Goal: Navigation & Orientation: Locate item on page

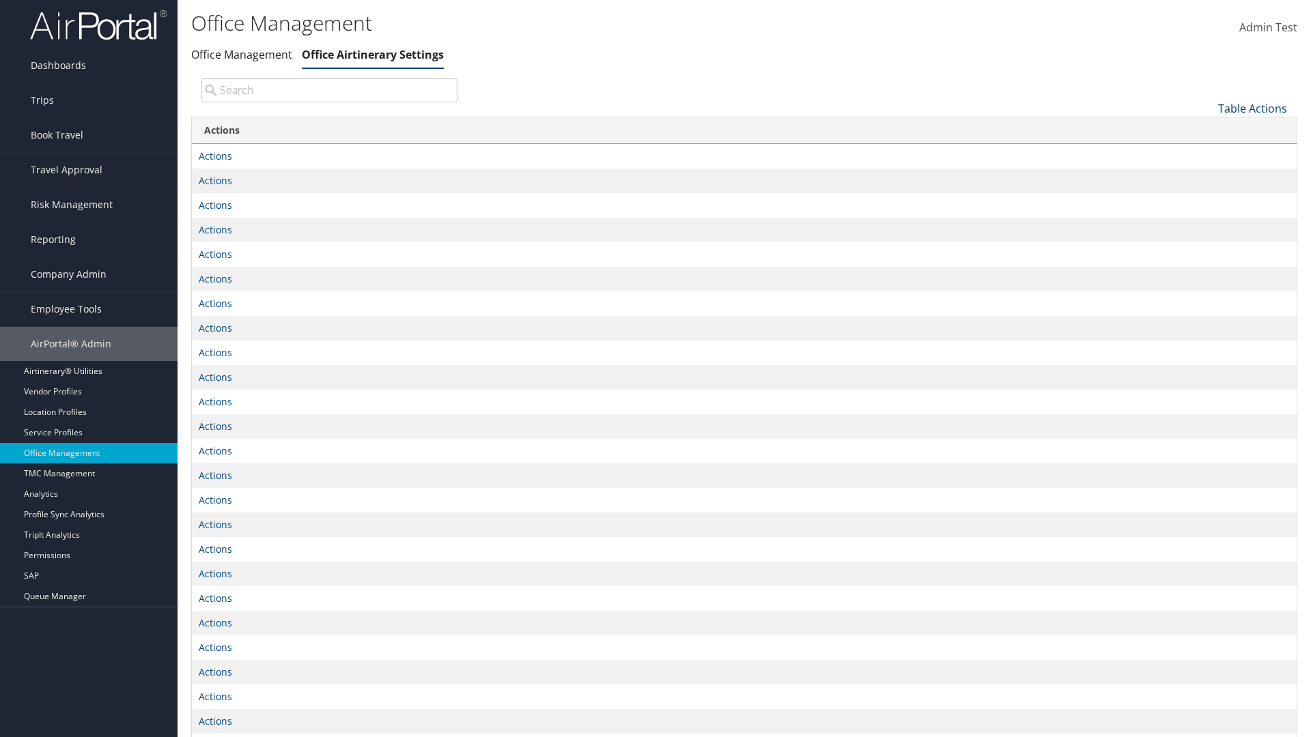
click at [1252, 108] on link "Table Actions" at bounding box center [1252, 108] width 69 height 15
click at [1206, 152] on link "Page Length" at bounding box center [1207, 152] width 180 height 23
click at [1206, 154] on link "25" at bounding box center [1207, 154] width 180 height 23
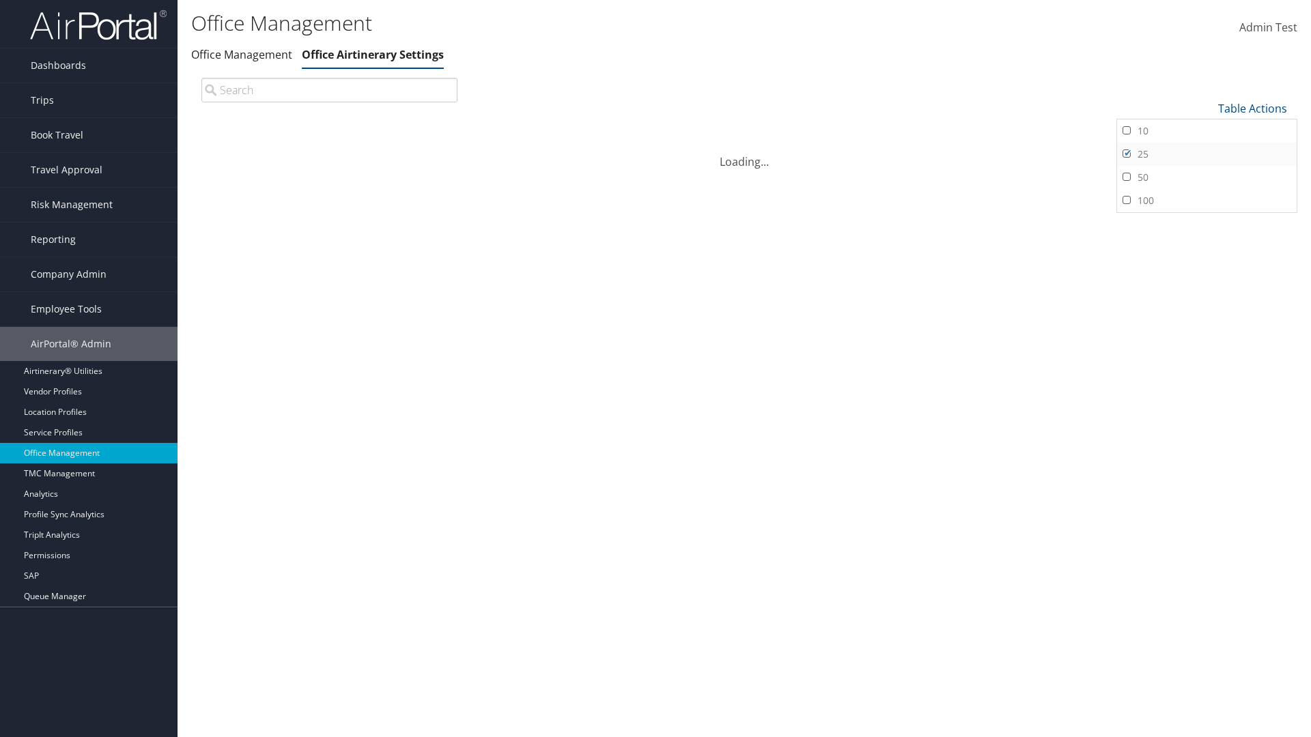
scroll to position [45, 0]
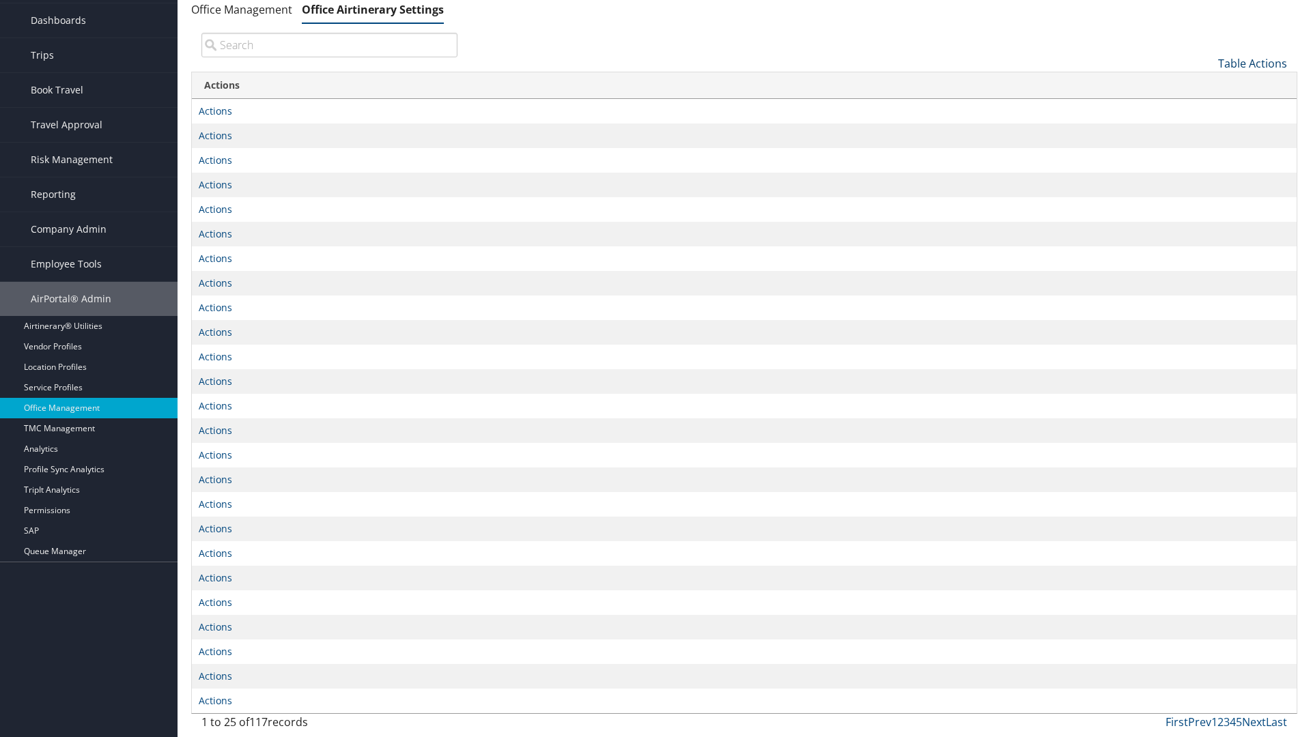
click at [1252, 71] on link "Table Actions" at bounding box center [1252, 63] width 69 height 15
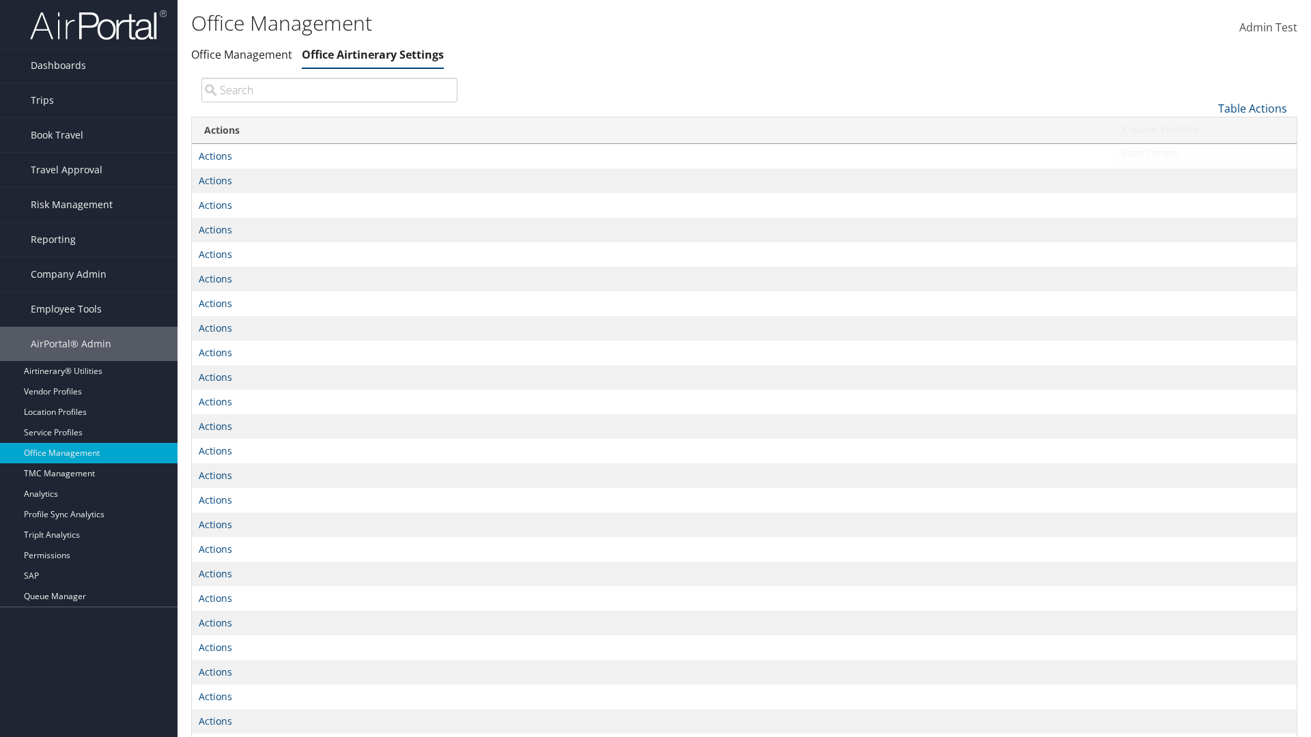
click at [1206, 152] on link "Page Length" at bounding box center [1207, 152] width 180 height 23
click at [1206, 177] on link "50" at bounding box center [1207, 177] width 180 height 23
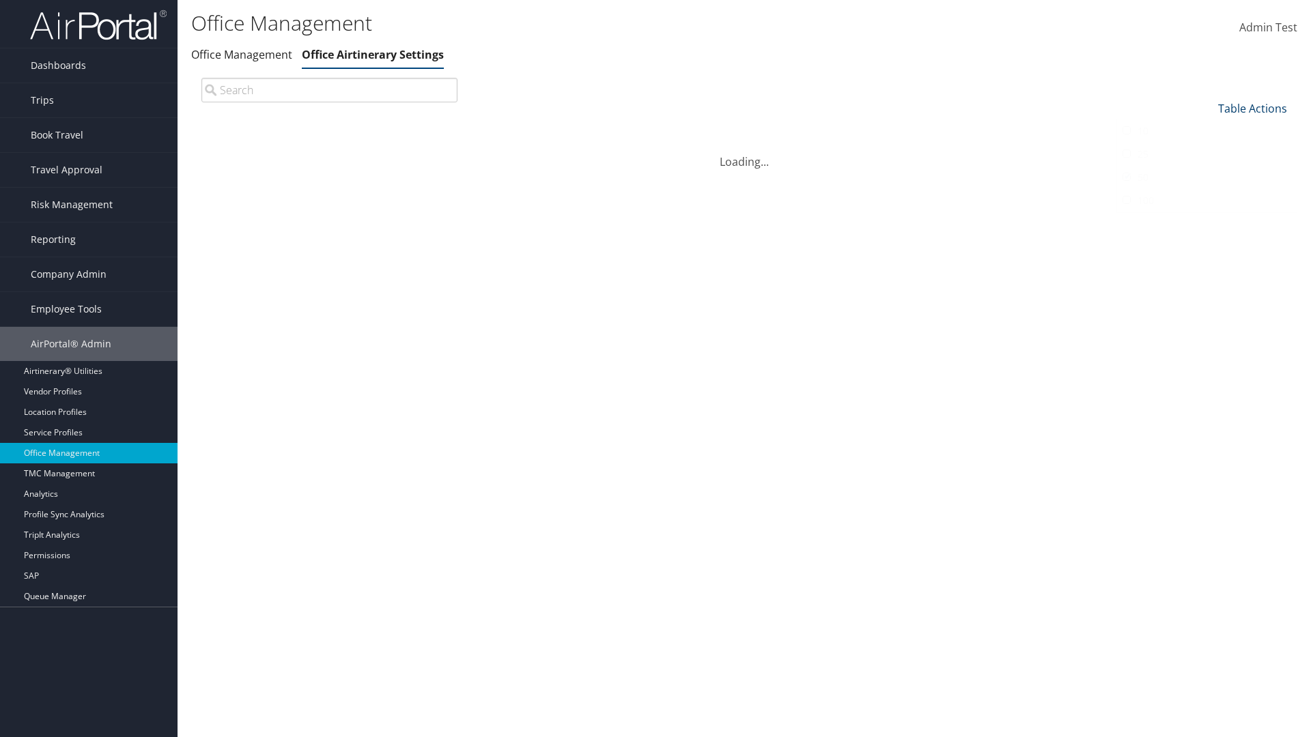
click at [1252, 101] on link "Table Actions" at bounding box center [1252, 108] width 69 height 15
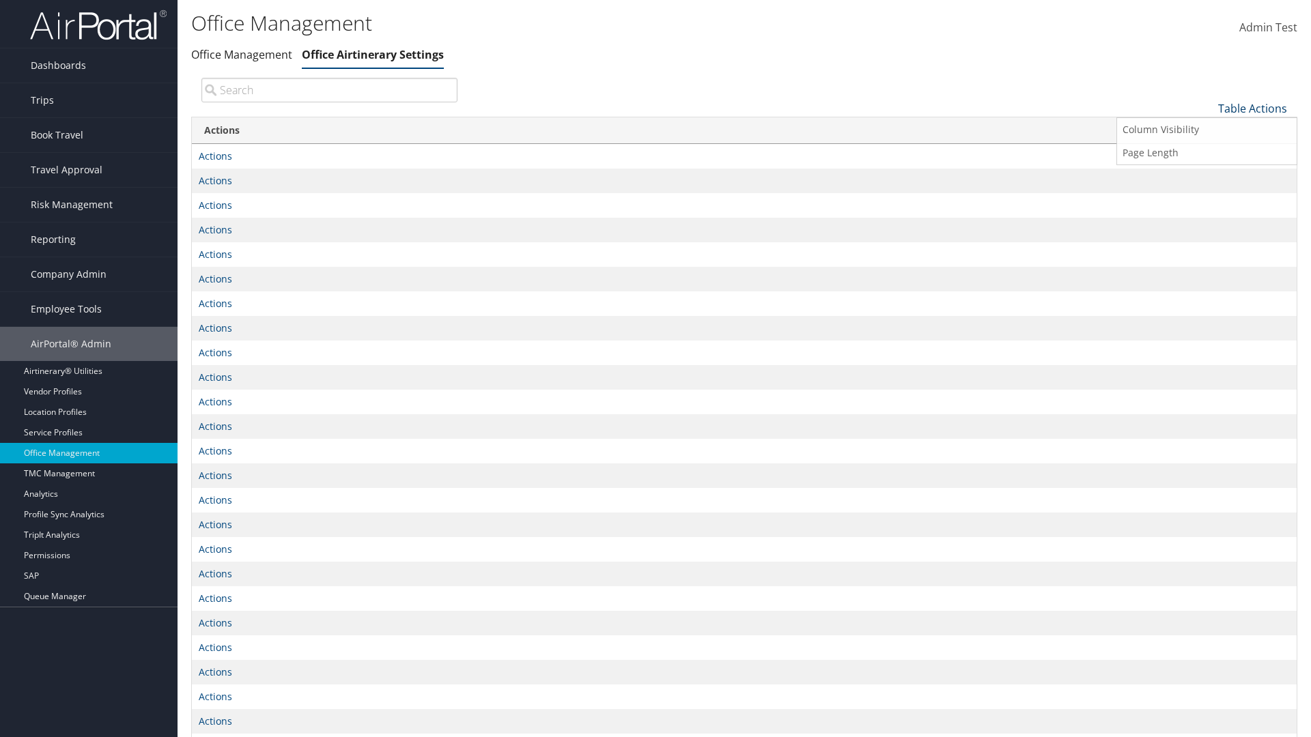
scroll to position [45, 0]
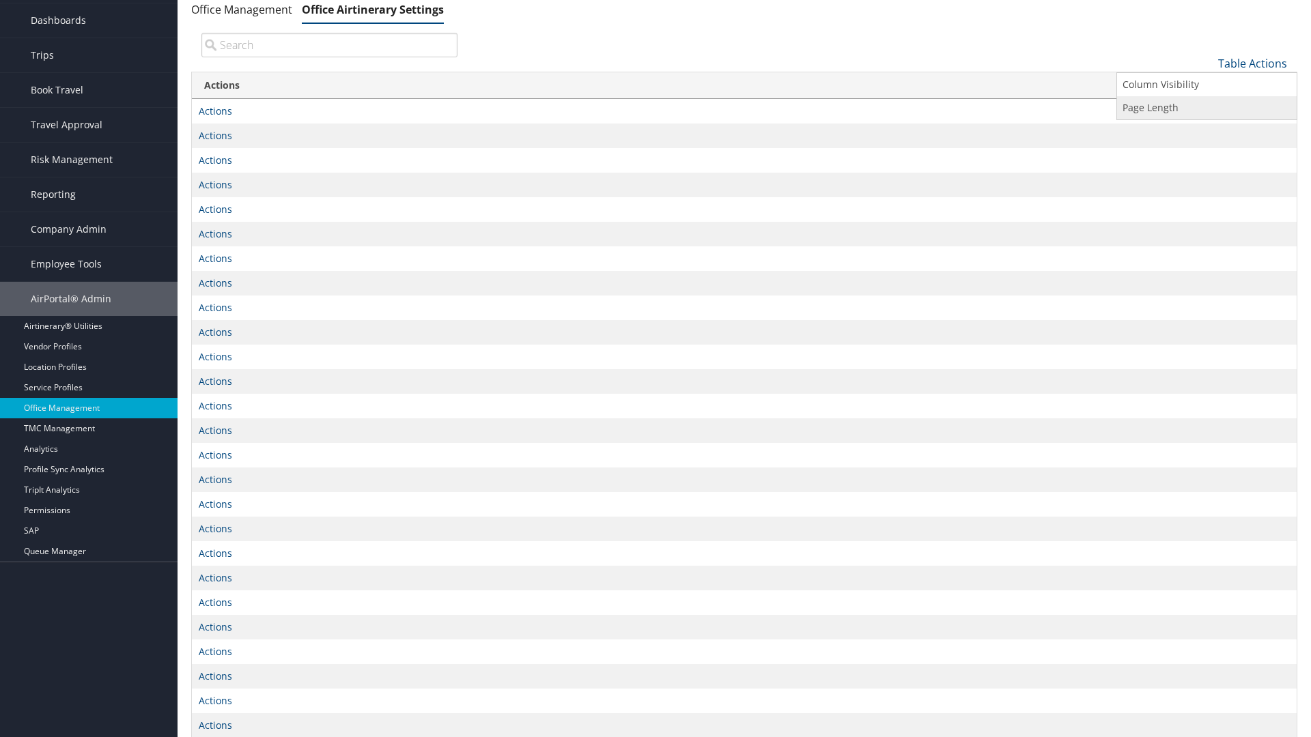
click at [1206, 107] on link "Page Length" at bounding box center [1207, 107] width 180 height 23
click at [1206, 155] on link "100" at bounding box center [1207, 155] width 180 height 23
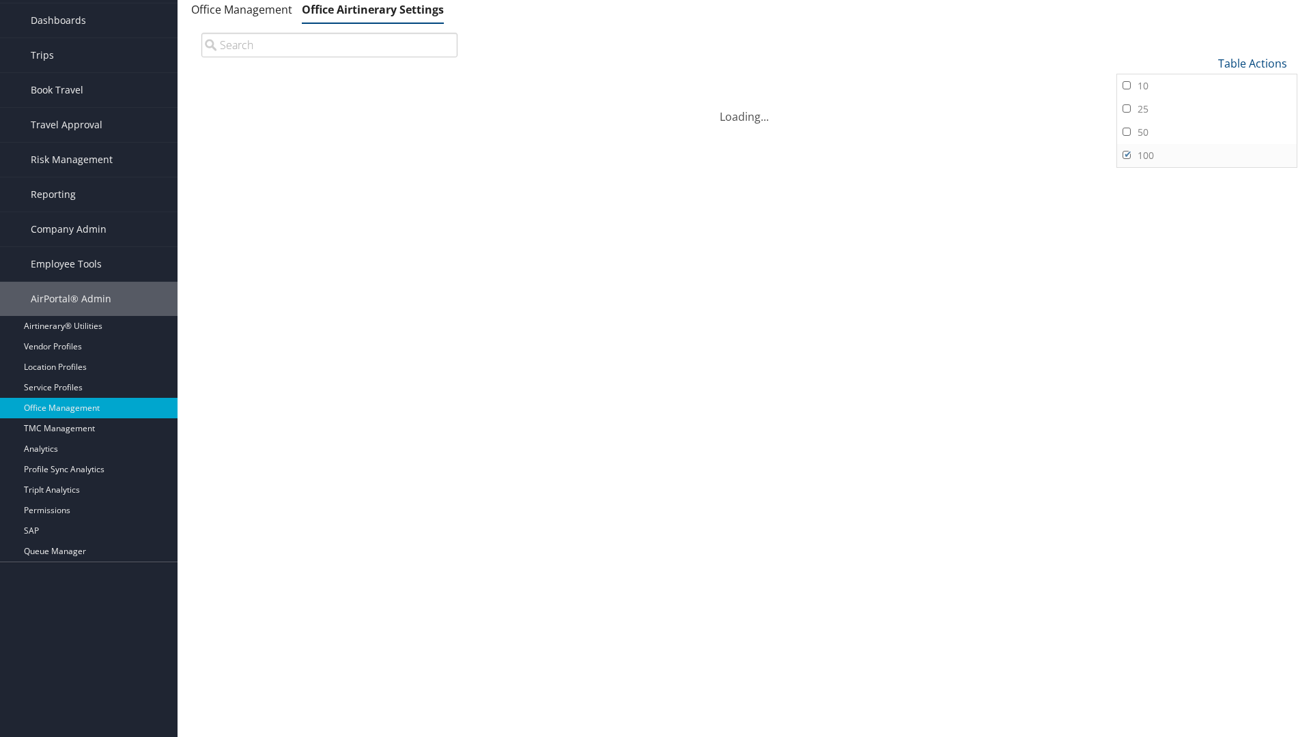
scroll to position [0, 0]
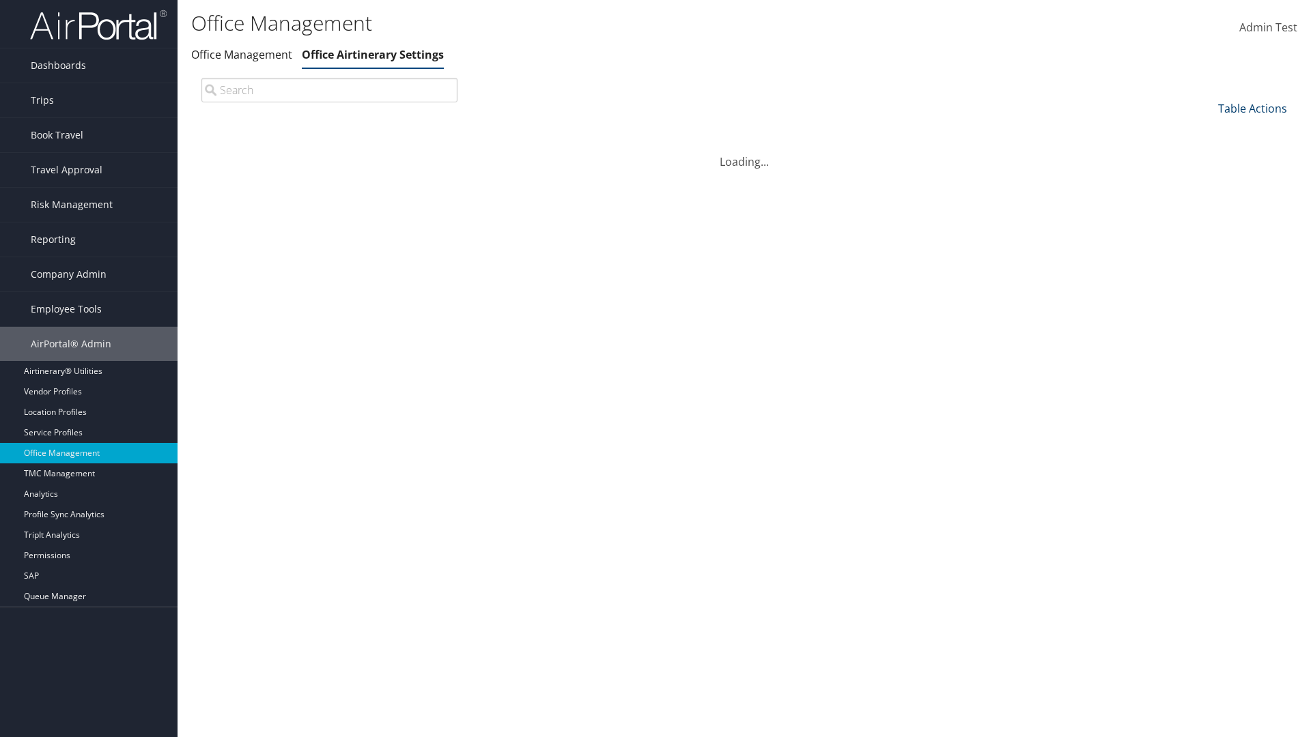
click at [1252, 101] on link "Table Actions" at bounding box center [1252, 108] width 69 height 15
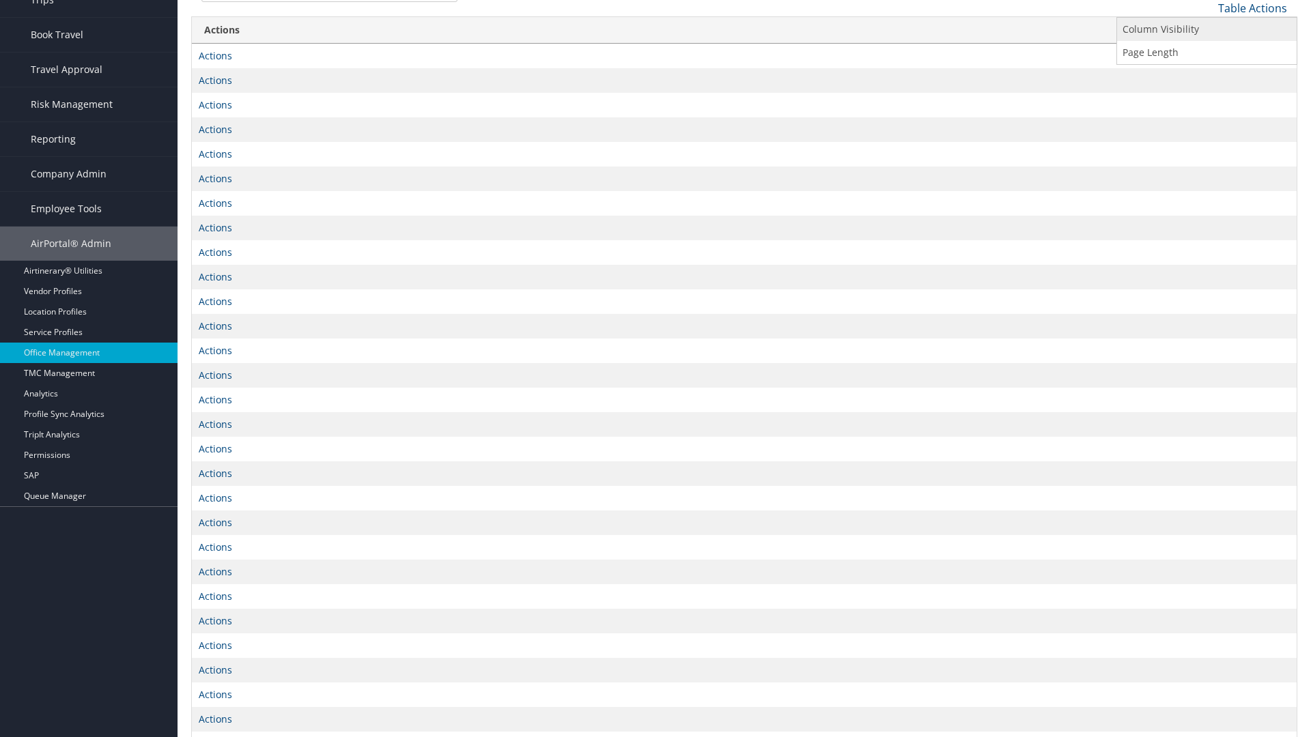
click at [1206, 29] on link "Column Visibility" at bounding box center [1207, 29] width 180 height 23
